Goal: Check status: Check status

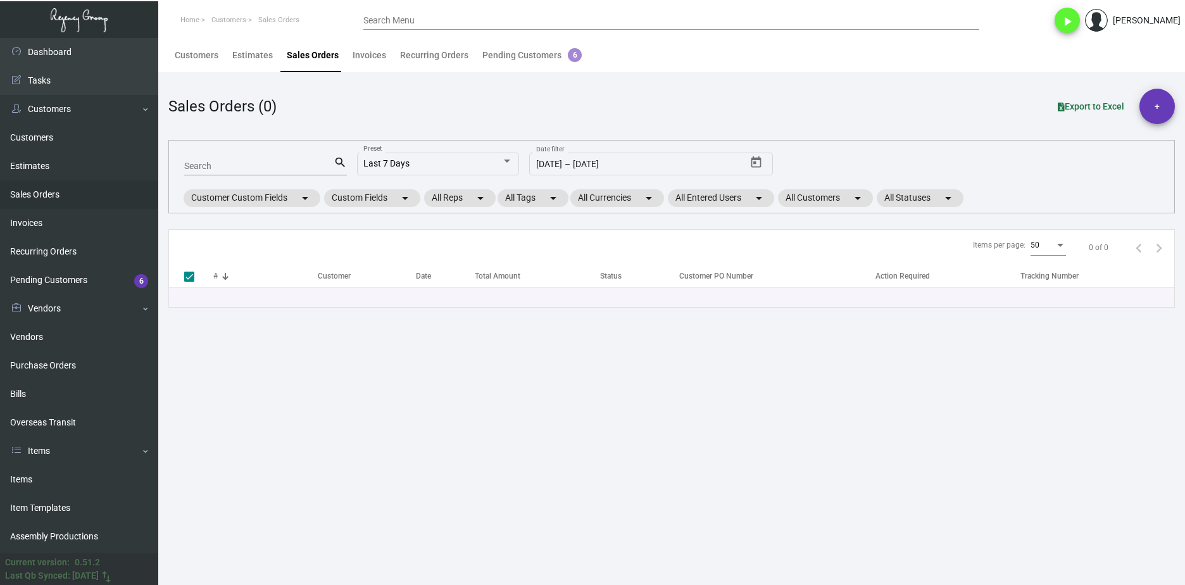
click at [246, 370] on main "Customers Estimates Sales Orders Invoices Recurring Orders Pending Customers 6 …" at bounding box center [671, 311] width 1027 height 547
click at [98, 377] on link "Purchase Orders" at bounding box center [79, 365] width 158 height 28
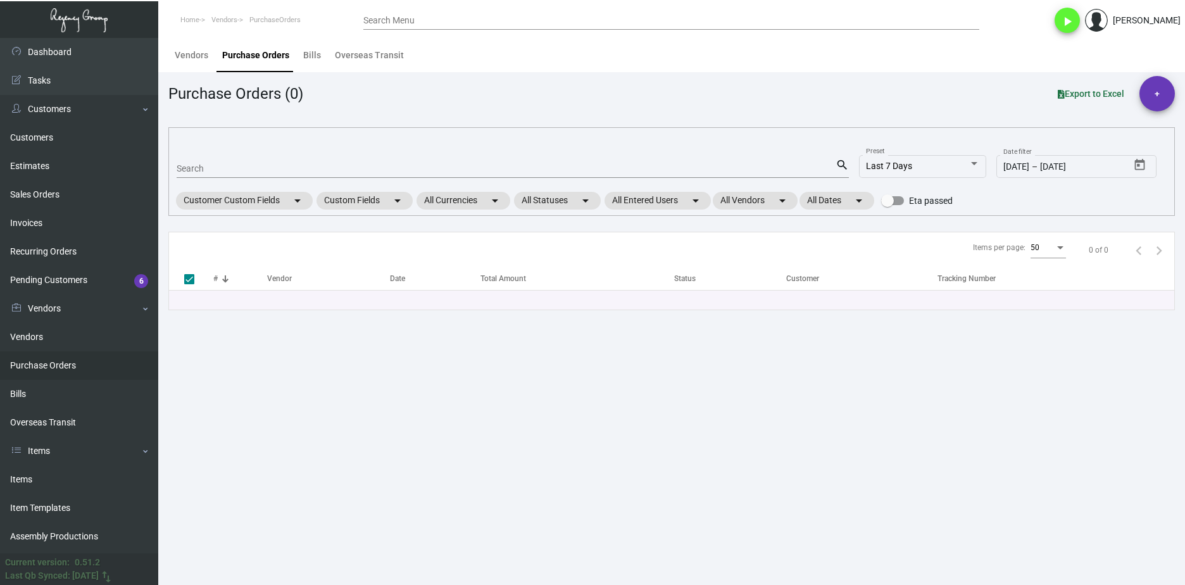
click at [243, 160] on div "Search" at bounding box center [506, 168] width 659 height 20
click at [239, 167] on input "Search" at bounding box center [506, 169] width 659 height 10
paste input "99470"
type input "99470"
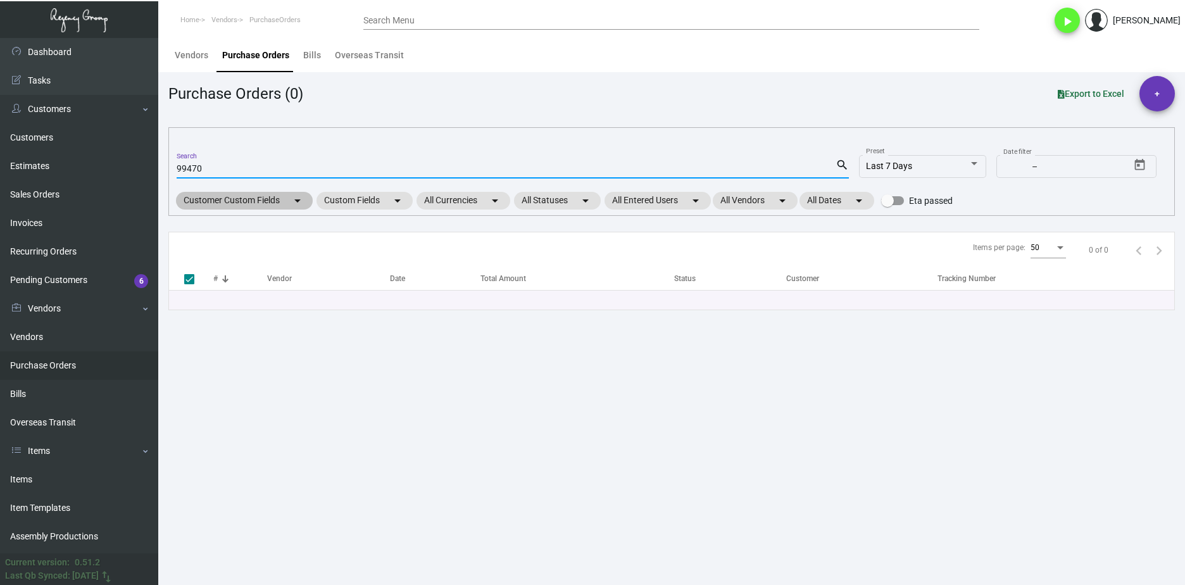
checkbox input "false"
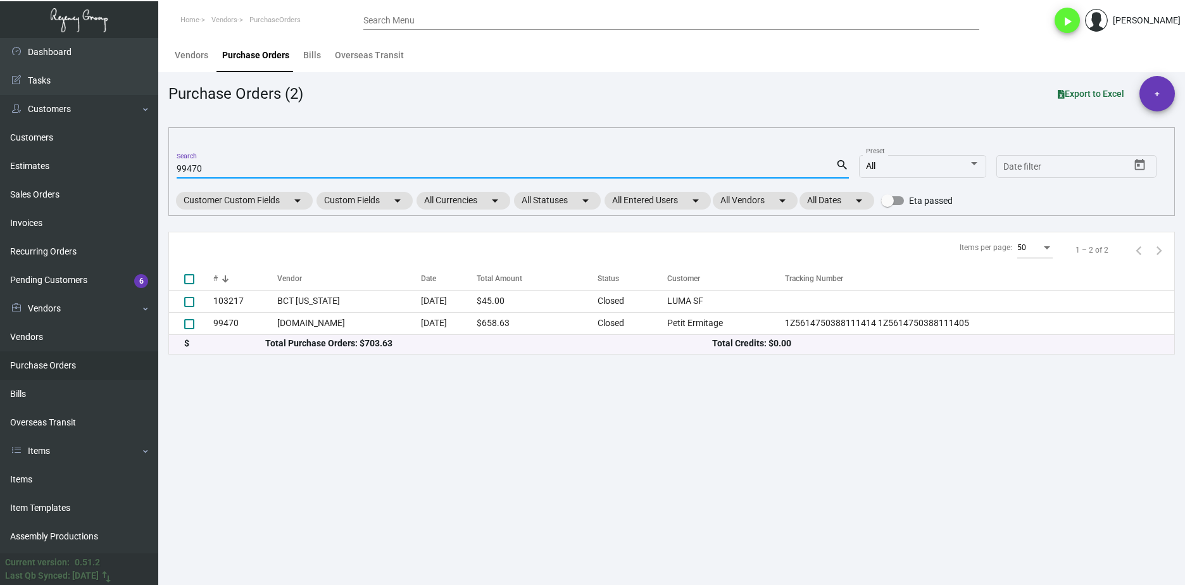
type input "99470"
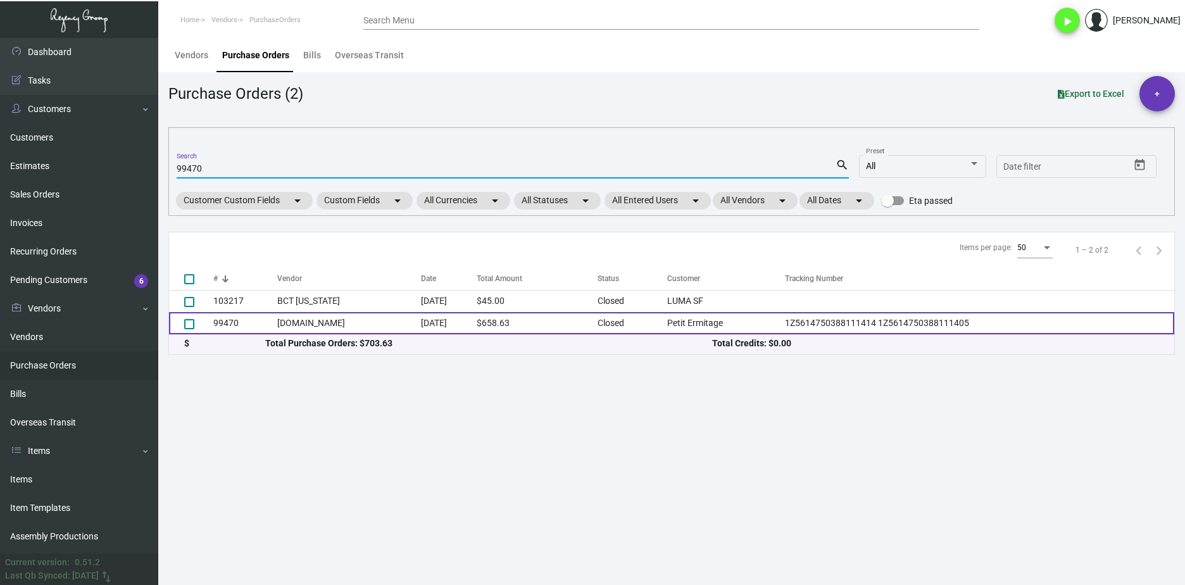
click at [239, 319] on td "99470" at bounding box center [245, 323] width 64 height 22
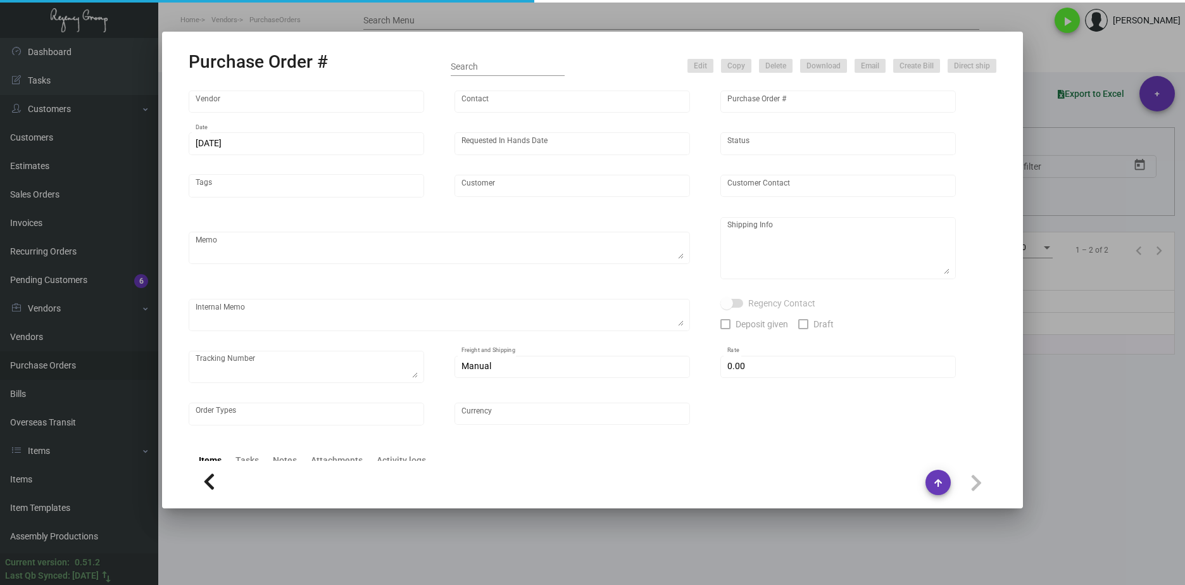
type input "[DOMAIN_NAME]"
type input "Orders -"
type input "99470"
type input "[DATE]"
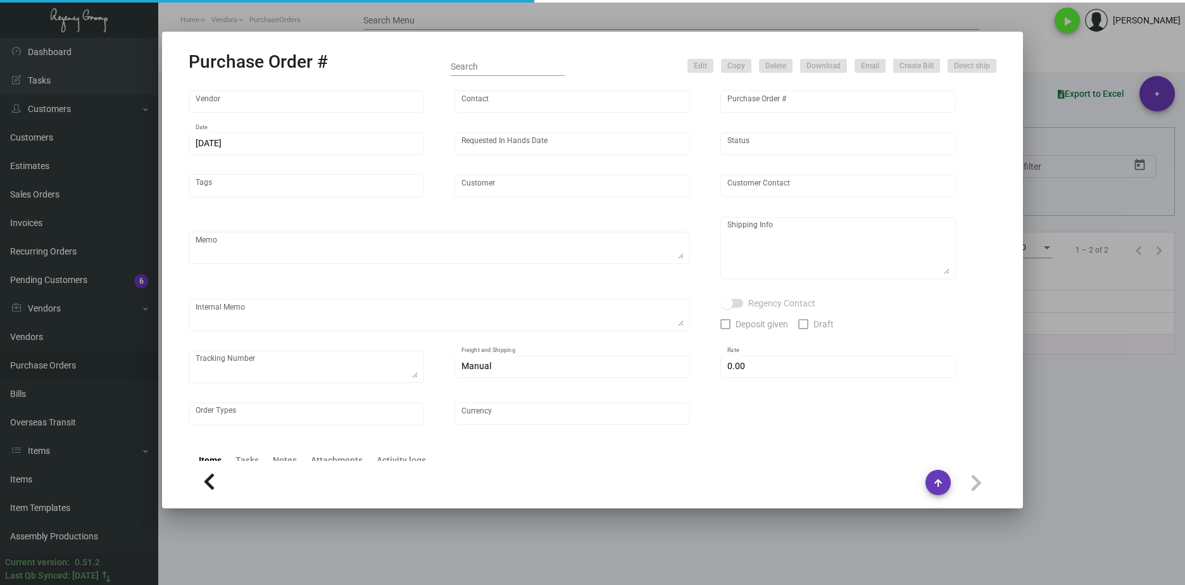
type input "Petit Ermitage"
type input "Front Desk"
type textarea "PLEASE SEND PDF PROOFS TO OUR ART TEAM ; [EMAIL_ADDRESS][DOMAIN_NAME] WITH ME I…"
type textarea "[GEOGRAPHIC_DATA] - Front Desk [STREET_ADDRESS][PERSON_NAME]"
type textarea "1Z5614750388111414 1Z5614750388111405"
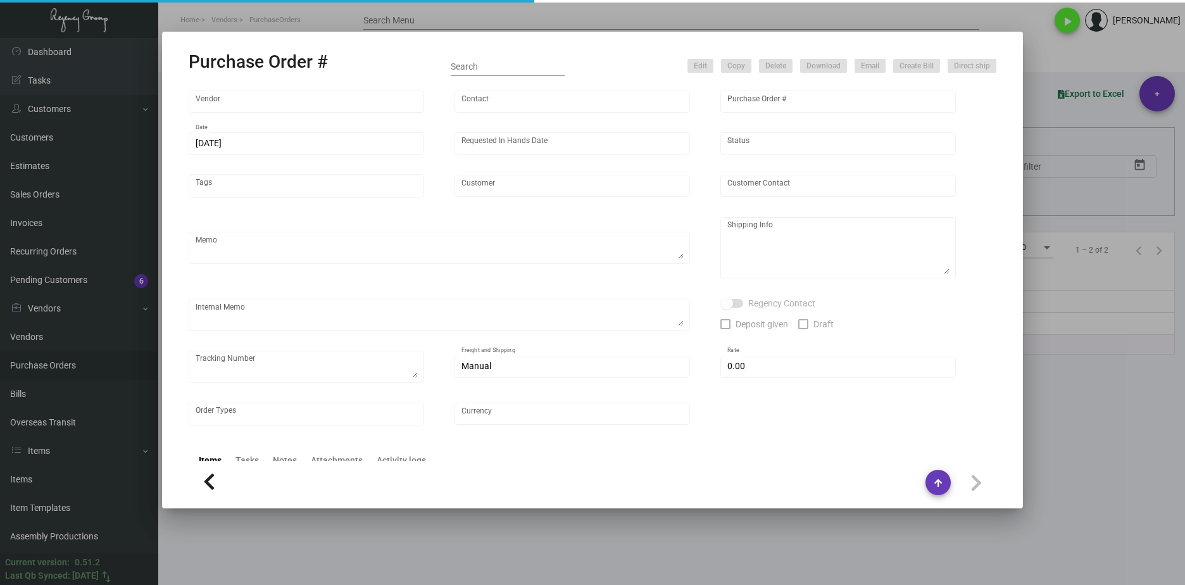
type input "$ 0.00"
type input "United States Dollar $"
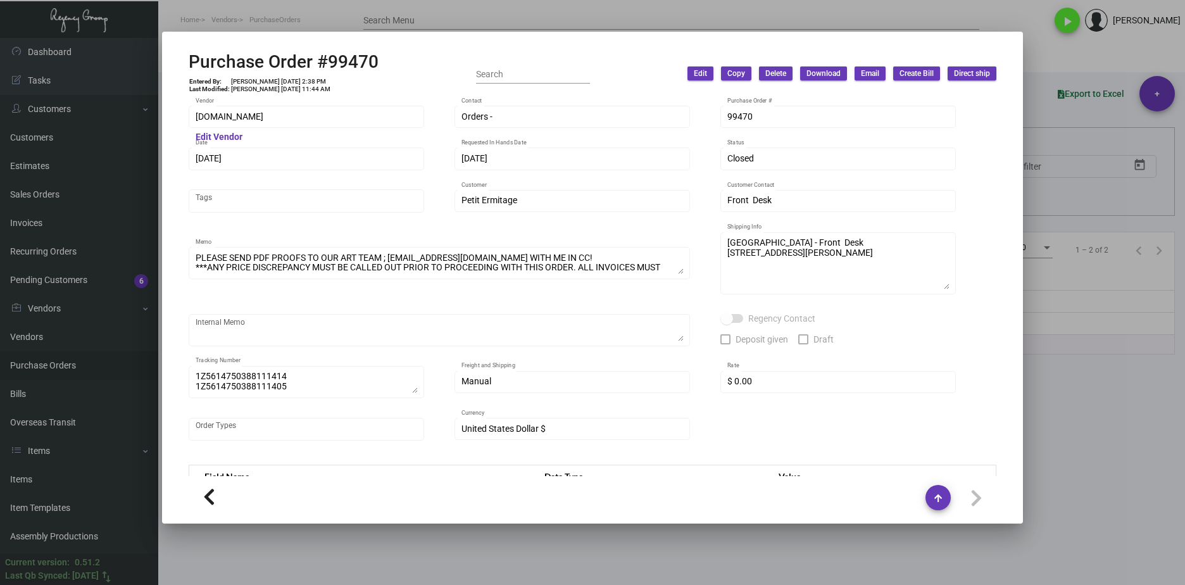
click at [1108, 428] on div at bounding box center [592, 292] width 1185 height 585
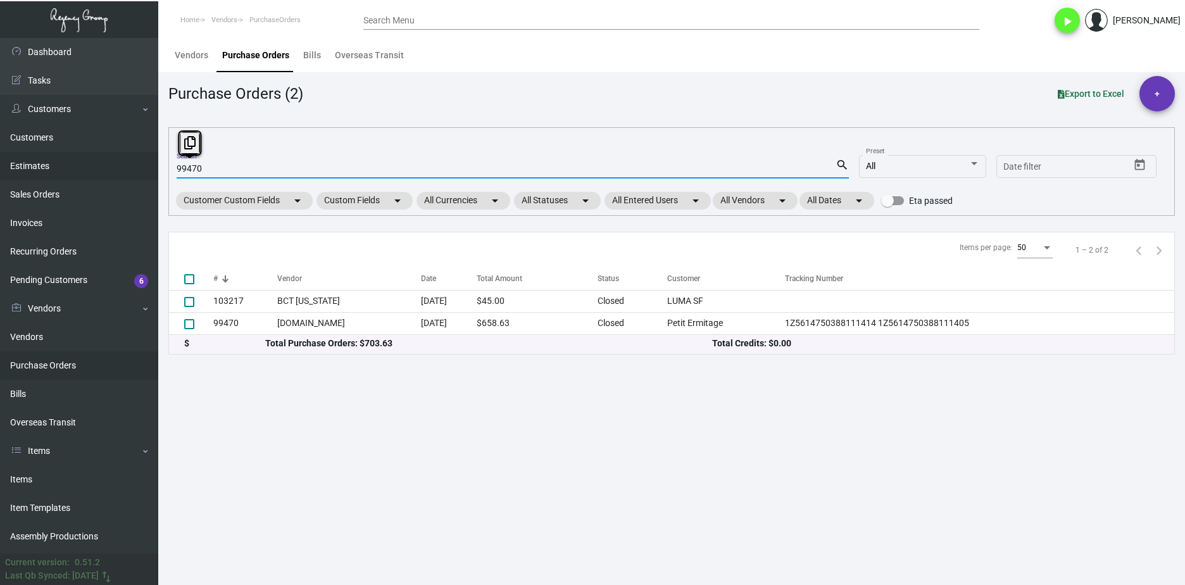
drag, startPoint x: 211, startPoint y: 173, endPoint x: 140, endPoint y: 173, distance: 70.9
click at [140, 173] on div "Dashboard Dashboard Tasks Customers Customers Estimates Sales Orders Invoices R…" at bounding box center [592, 311] width 1185 height 547
